Goal: Answer question/provide support: Share knowledge or assist other users

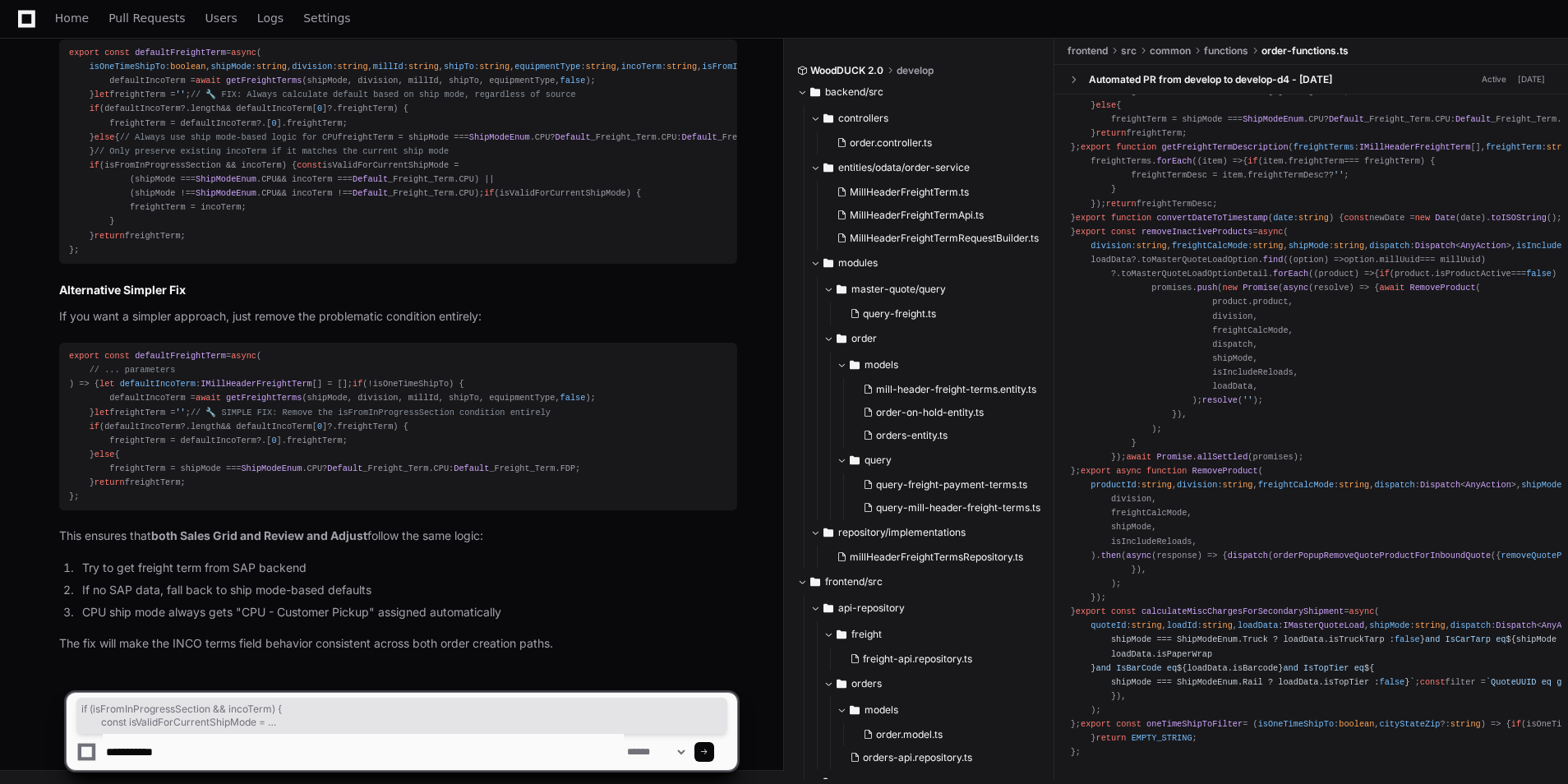
scroll to position [8423, 0]
drag, startPoint x: 214, startPoint y: 754, endPoint x: 38, endPoint y: 734, distance: 177.1
click at [38, 734] on div "**********" at bounding box center [402, 724] width 764 height 120
click at [147, 744] on textarea at bounding box center [363, 752] width 521 height 36
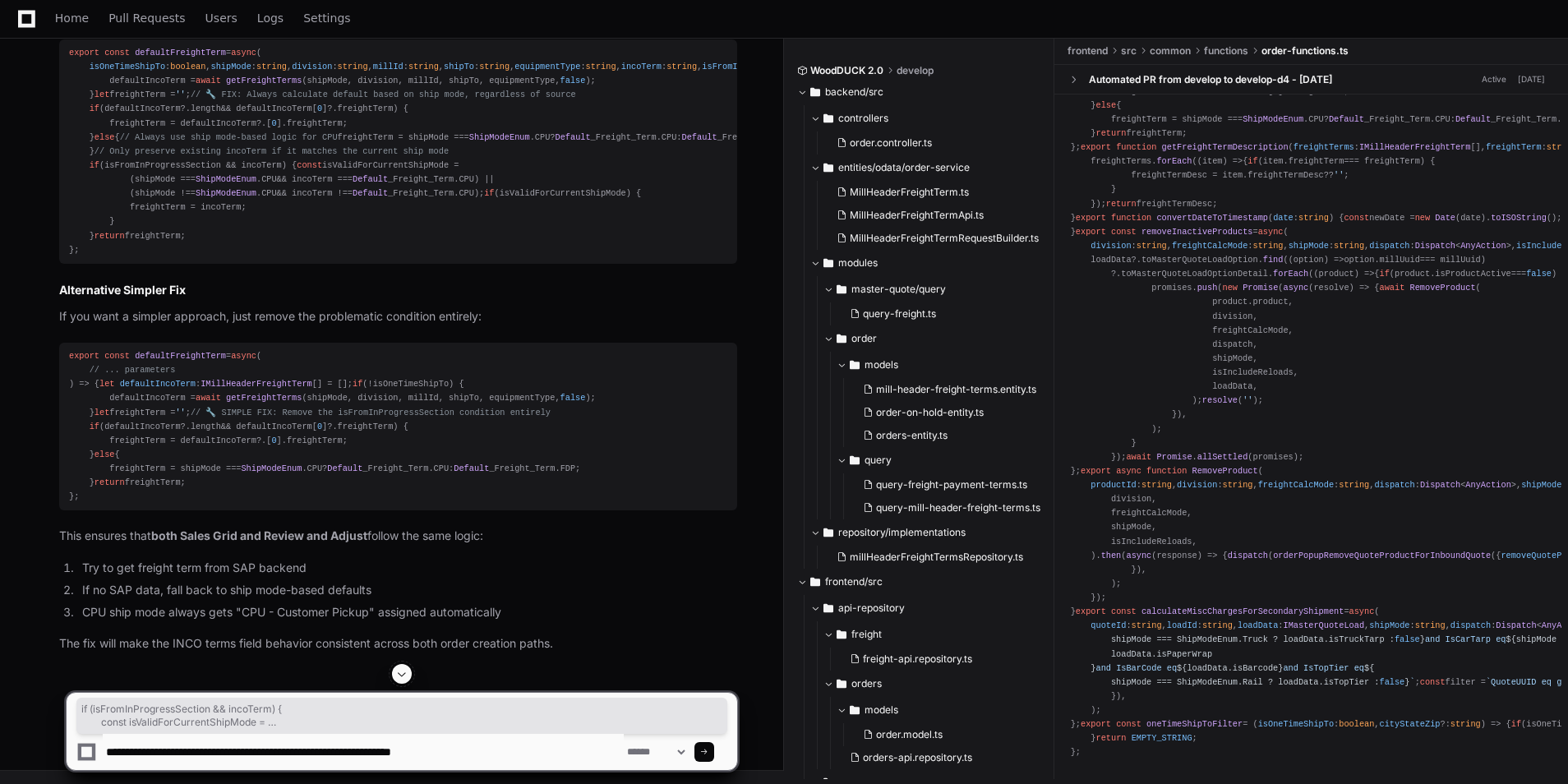
click at [526, 759] on textarea at bounding box center [363, 752] width 521 height 36
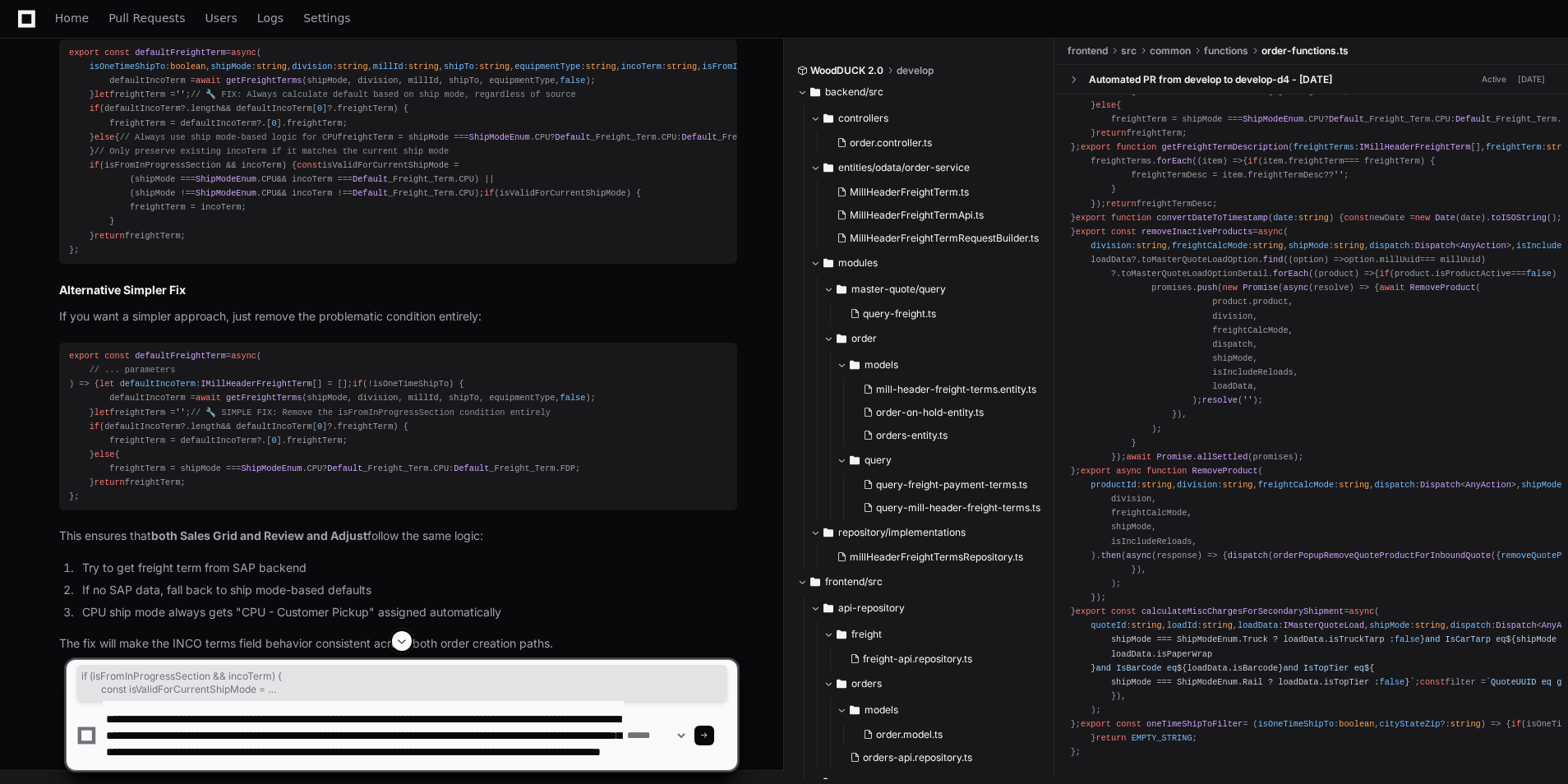
scroll to position [21, 0]
type textarea "**********"
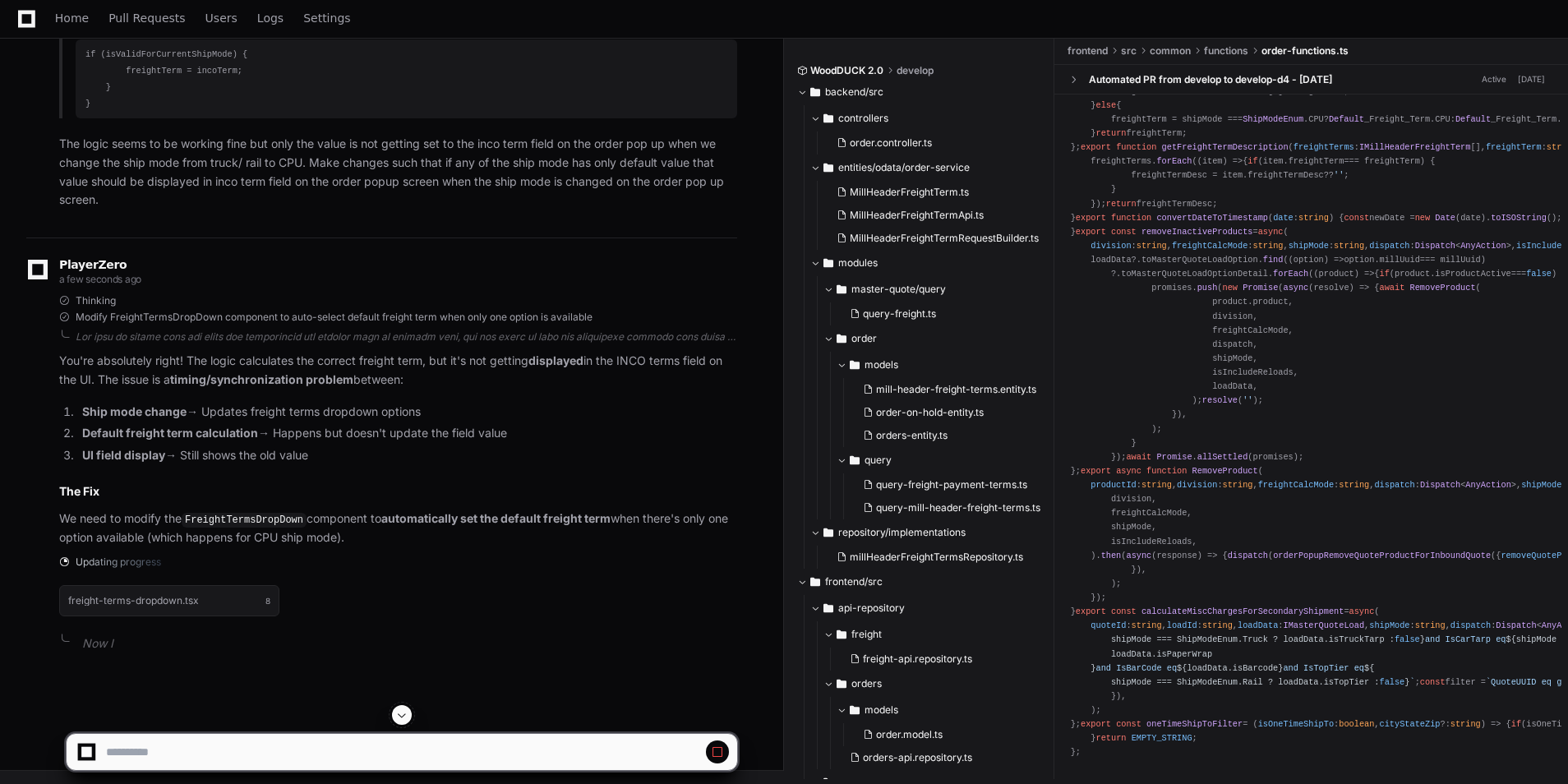
scroll to position [8447, 0]
click at [400, 727] on app-app-chat-input at bounding box center [402, 738] width 672 height 66
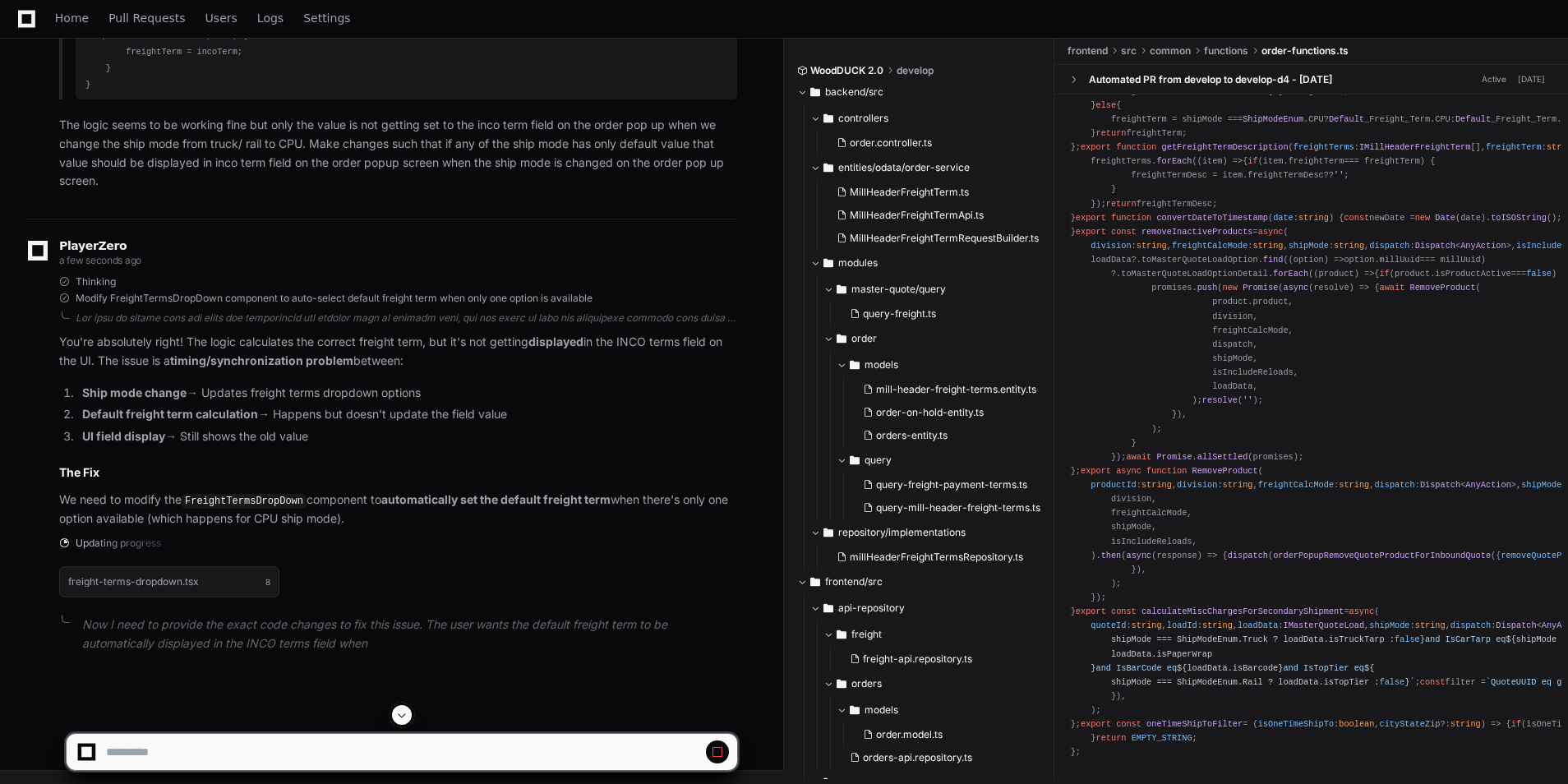
click at [397, 726] on app-app-chat-input at bounding box center [402, 738] width 672 height 66
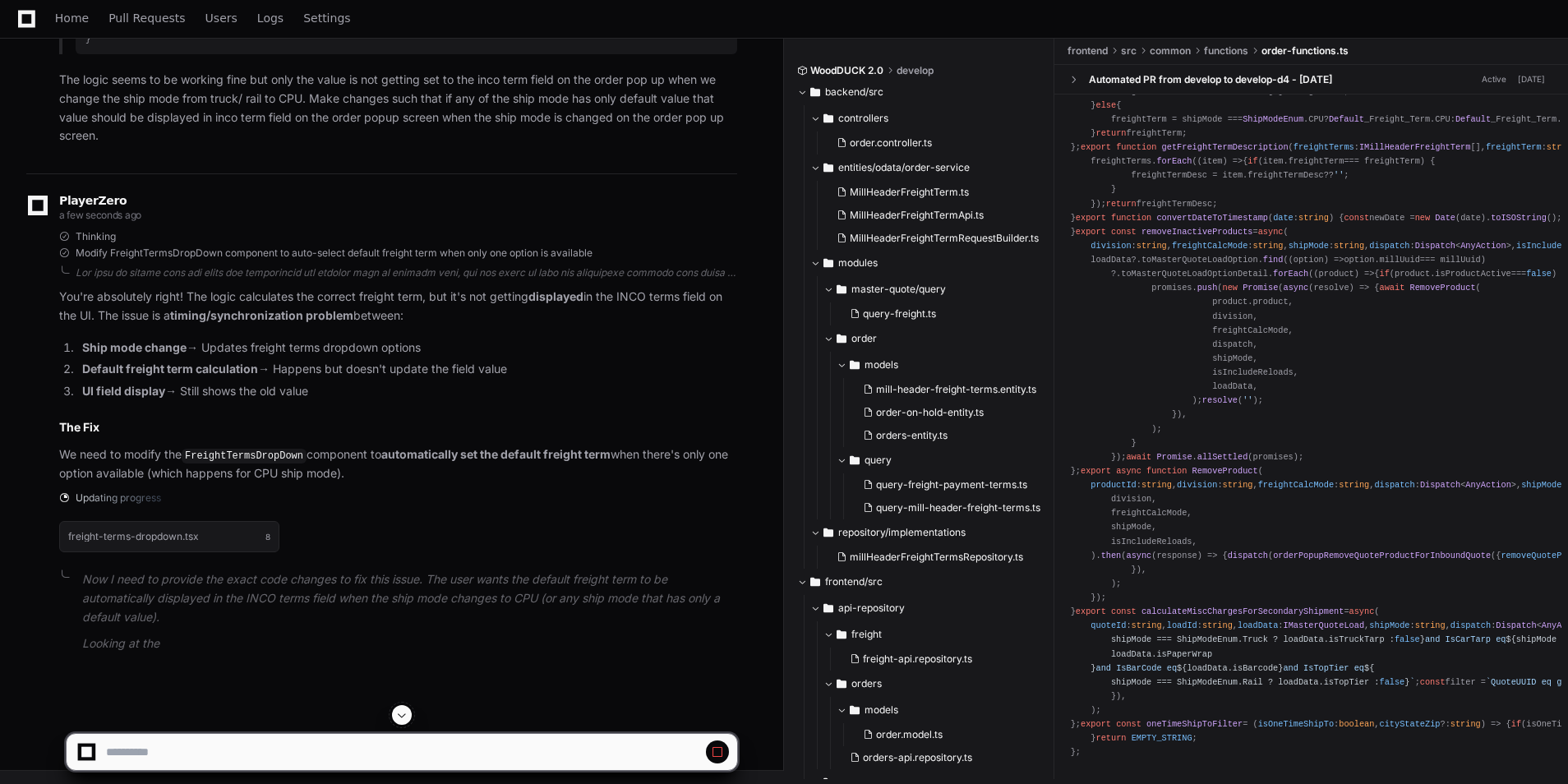
click at [397, 715] on span at bounding box center [402, 715] width 13 height 13
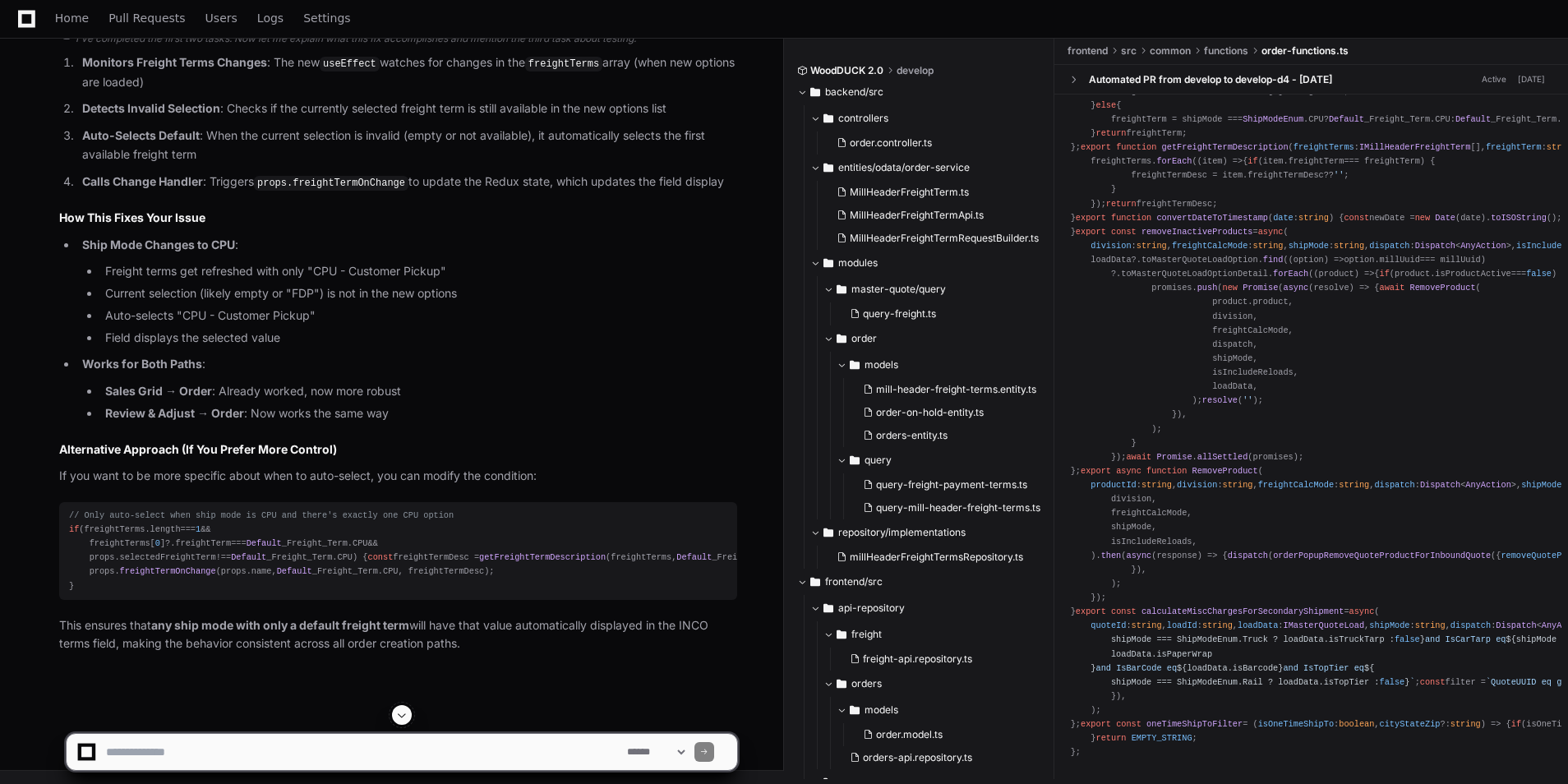
scroll to position [10050, 0]
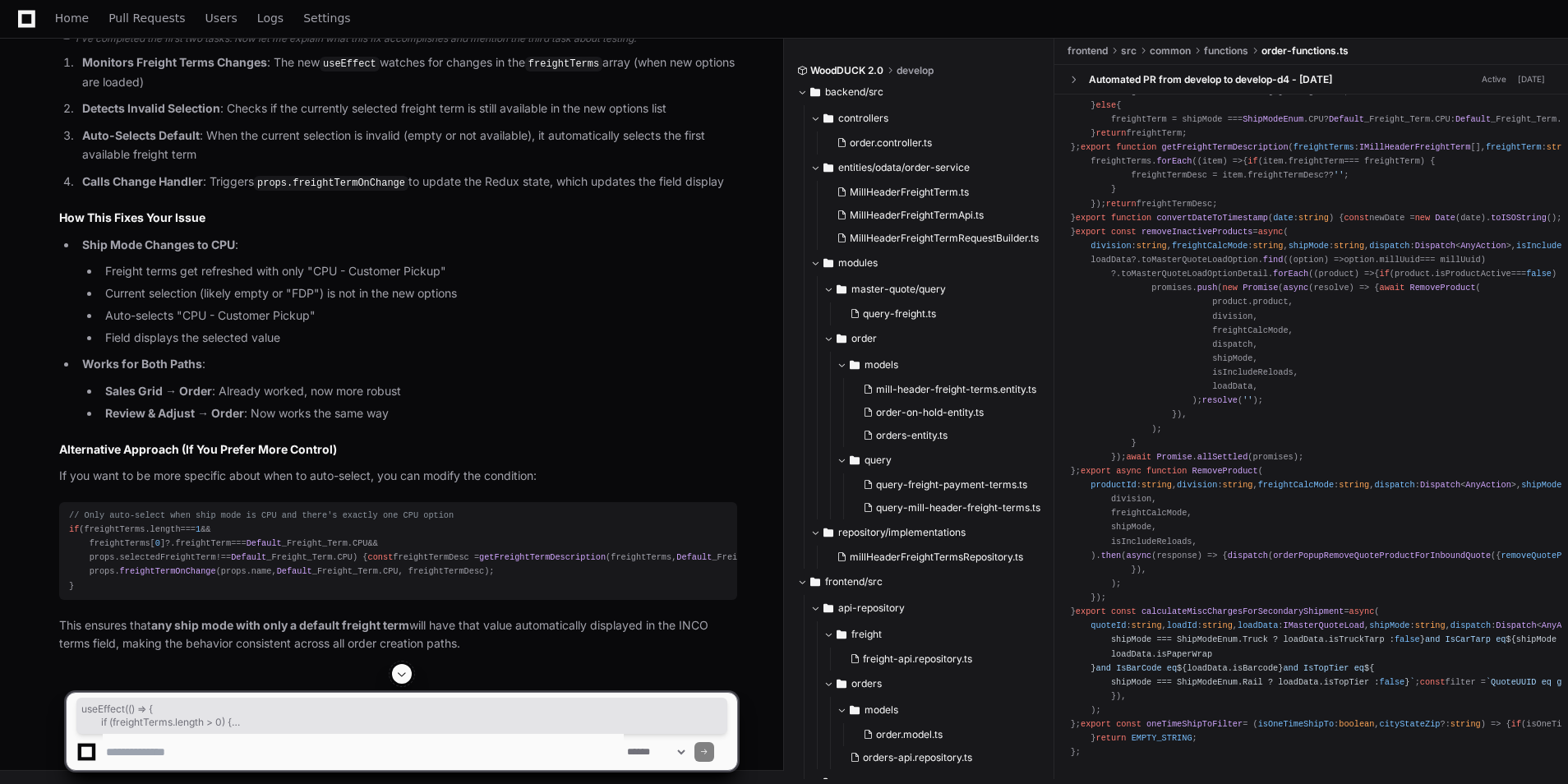
drag, startPoint x: 308, startPoint y: 553, endPoint x: 86, endPoint y: 344, distance: 304.9
copy div "useEffect ( () => { if (freightTerms. length > 0 ) { const availableFreightTerm…"
